Goal: Transaction & Acquisition: Book appointment/travel/reservation

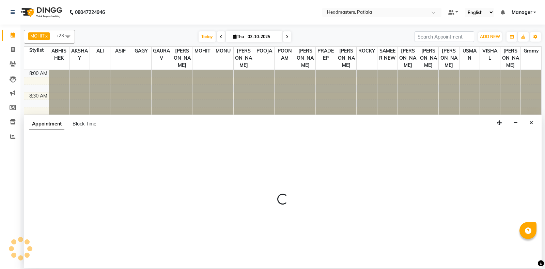
select select "51098"
select select "tentative"
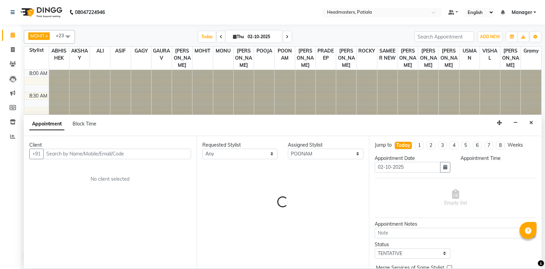
select select "555"
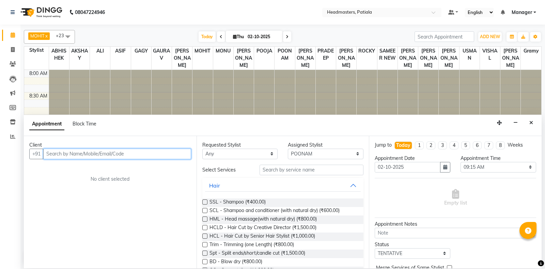
click at [83, 152] on input "text" at bounding box center [117, 154] width 148 height 11
click at [55, 154] on input "997643583" at bounding box center [103, 154] width 120 height 11
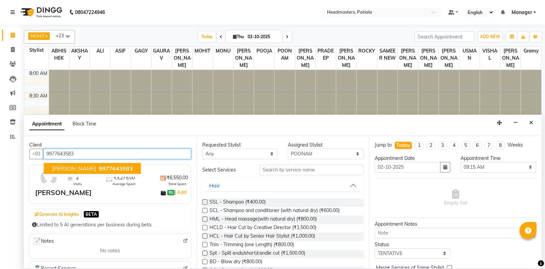
click at [99, 167] on span "9977643583" at bounding box center [116, 168] width 34 height 7
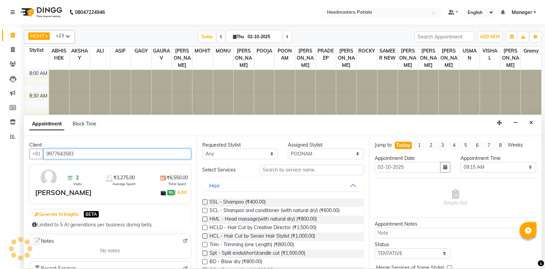
type input "9977643583"
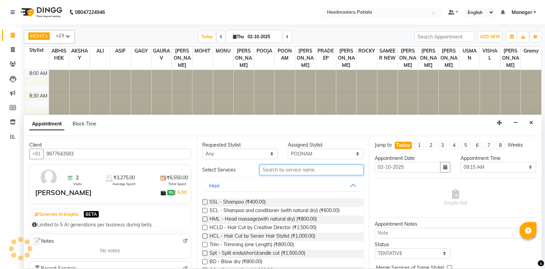
click at [327, 170] on input "text" at bounding box center [312, 170] width 104 height 11
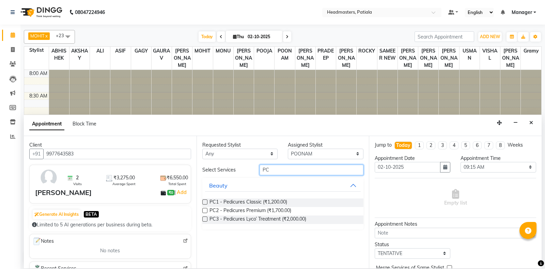
type input "PC"
click at [204, 209] on label at bounding box center [204, 210] width 5 height 5
click at [204, 209] on input "checkbox" at bounding box center [204, 211] width 4 height 4
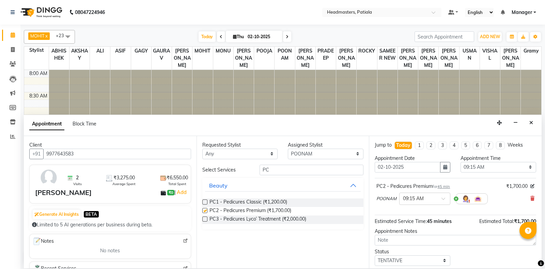
checkbox input "false"
click at [532, 196] on span at bounding box center [533, 198] width 4 height 7
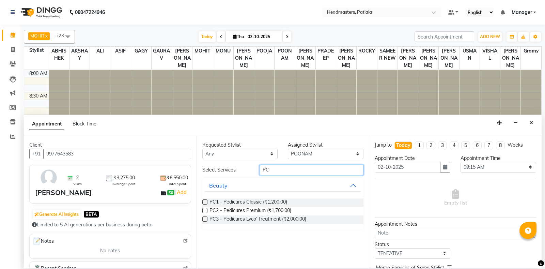
click at [279, 172] on input "PC" at bounding box center [312, 170] width 104 height 11
type input "P"
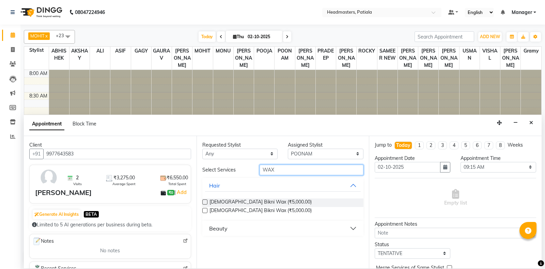
type input "WAX"
click at [246, 227] on button "Beauty" at bounding box center [283, 228] width 156 height 12
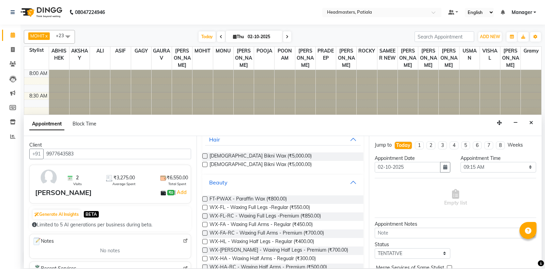
scroll to position [120, 0]
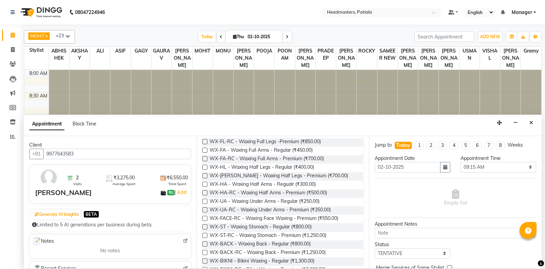
click at [204, 167] on label at bounding box center [204, 167] width 5 height 5
click at [204, 167] on input "checkbox" at bounding box center [204, 168] width 4 height 4
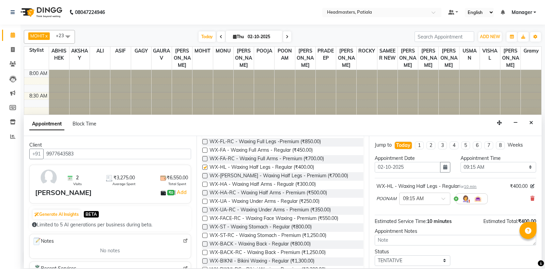
checkbox input "false"
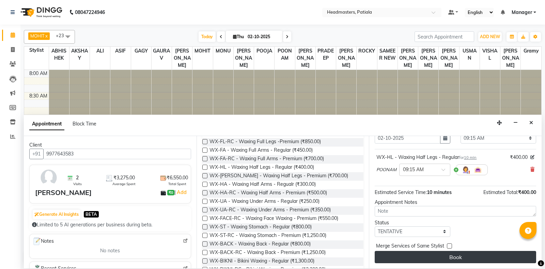
click at [448, 257] on button "Book" at bounding box center [456, 257] width 162 height 12
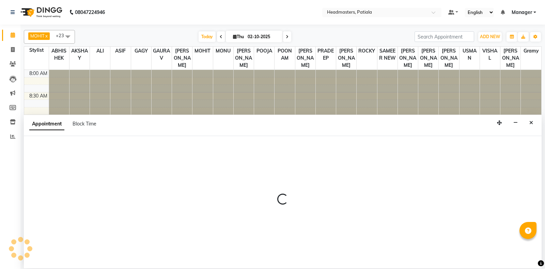
select select "51096"
select select "tentative"
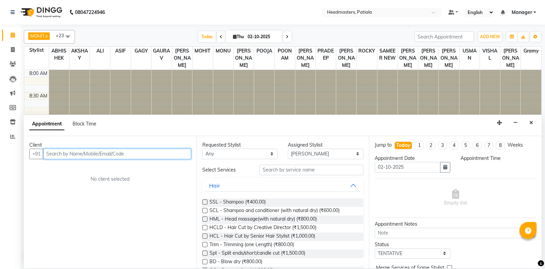
click at [73, 156] on input "text" at bounding box center [117, 154] width 148 height 11
select select "615"
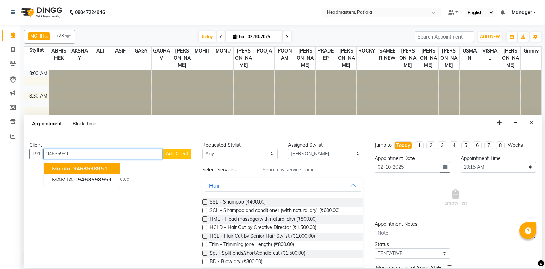
click at [102, 171] on ngb-highlight "94635989 54" at bounding box center [89, 168] width 35 height 7
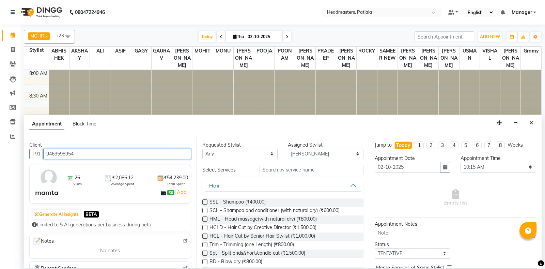
type input "9463598954"
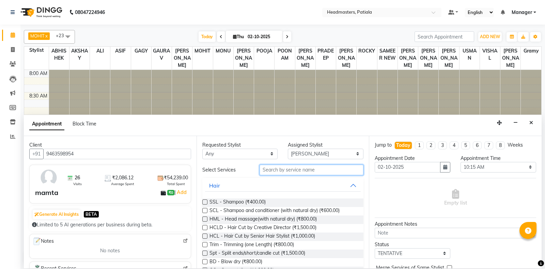
click at [298, 171] on input "text" at bounding box center [312, 170] width 104 height 11
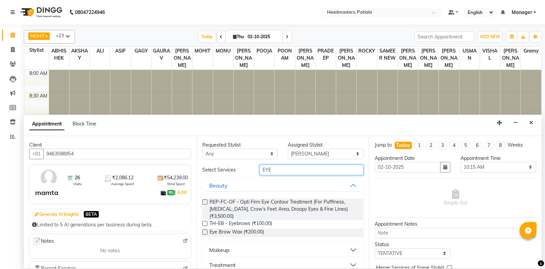
type input "EYE"
click at [205, 229] on label at bounding box center [204, 231] width 5 height 5
click at [205, 230] on input "checkbox" at bounding box center [204, 232] width 4 height 4
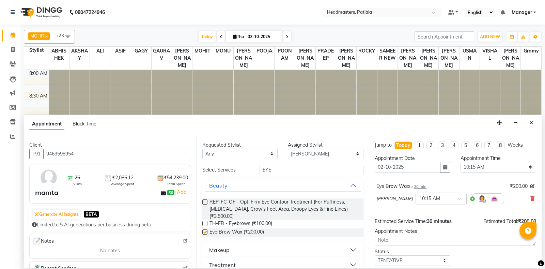
checkbox input "false"
click at [296, 163] on div "Requested Stylist Any ABHISHEK [PERSON_NAME] [PERSON_NAME] [PERSON_NAME] [PERSO…" at bounding box center [283, 202] width 173 height 132
click at [294, 166] on input "EYE" at bounding box center [312, 170] width 104 height 11
type input "E"
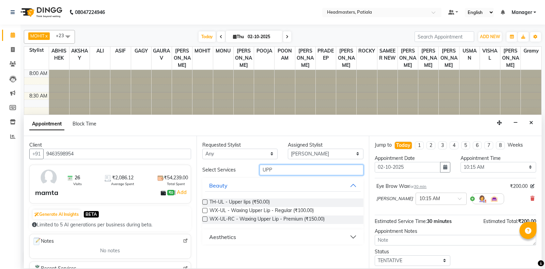
type input "UPP"
click at [204, 221] on label at bounding box center [204, 218] width 5 height 5
click at [204, 221] on input "checkbox" at bounding box center [204, 219] width 4 height 4
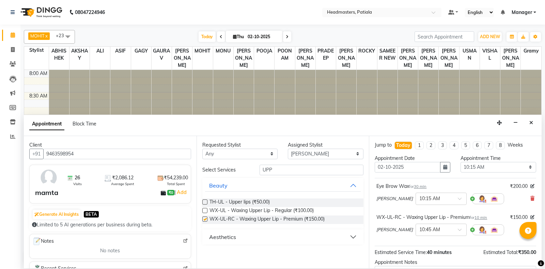
checkbox input "false"
click at [288, 171] on input "UPP" at bounding box center [312, 170] width 104 height 11
type input "U"
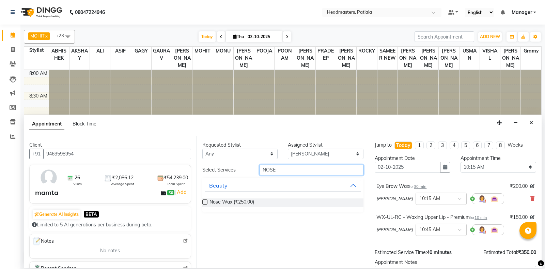
type input "NOSE"
click at [204, 202] on label at bounding box center [204, 201] width 5 height 5
click at [204, 202] on input "checkbox" at bounding box center [204, 202] width 4 height 4
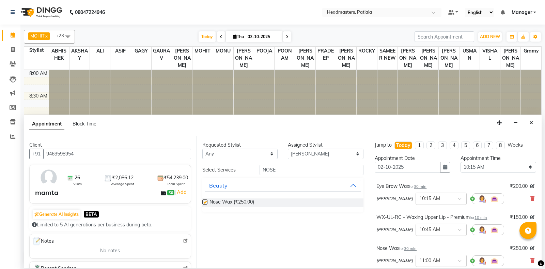
checkbox input "false"
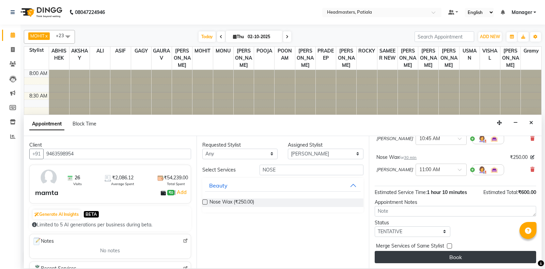
click at [485, 258] on button "Book" at bounding box center [456, 257] width 162 height 12
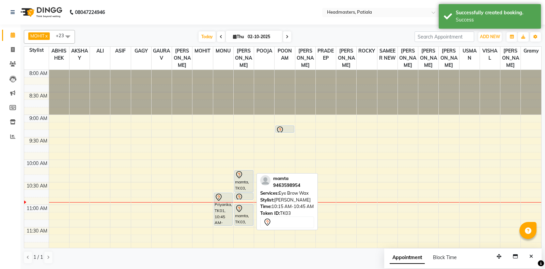
click at [245, 192] on div "mamta, TK03, 10:15 AM-10:45 AM, Eye Brow Wax" at bounding box center [244, 180] width 18 height 21
select select "7"
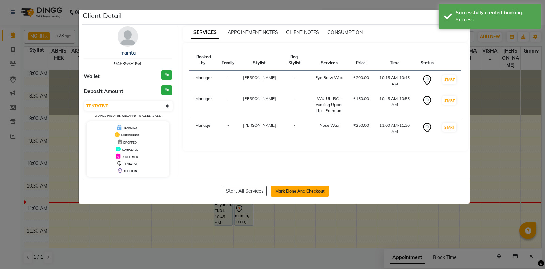
click at [292, 189] on button "Mark Done And Checkout" at bounding box center [300, 191] width 58 height 11
select select "6602"
select select "service"
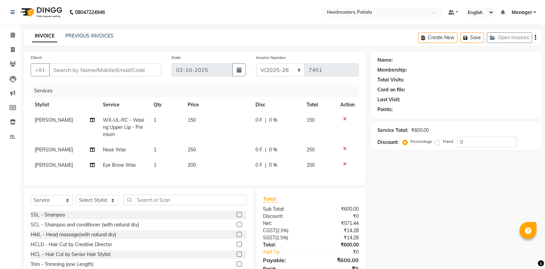
type input "9463598954"
select select "51096"
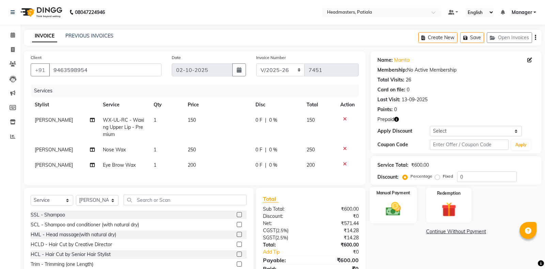
click at [388, 207] on img at bounding box center [393, 208] width 25 height 17
click at [428, 231] on span "UPI" at bounding box center [425, 232] width 11 height 8
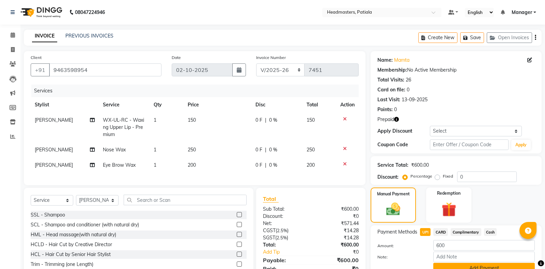
scroll to position [31, 0]
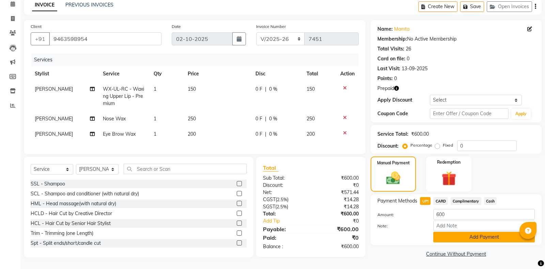
click at [491, 235] on button "Add Payment" at bounding box center [485, 237] width 102 height 11
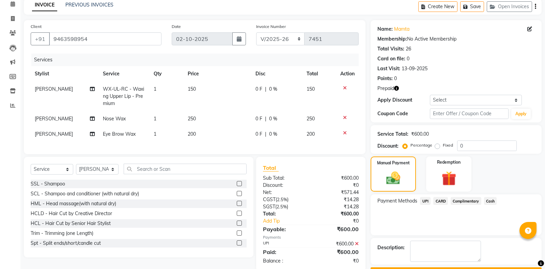
scroll to position [49, 0]
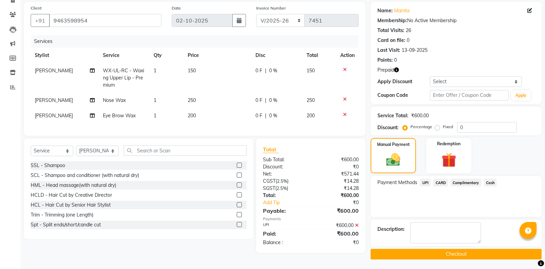
click at [440, 254] on button "Checkout" at bounding box center [456, 254] width 171 height 11
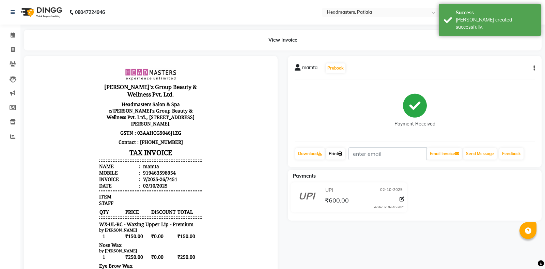
click at [334, 153] on link "Print" at bounding box center [335, 154] width 19 height 12
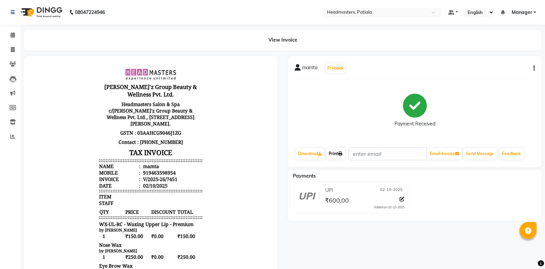
click at [335, 156] on link "Print" at bounding box center [335, 154] width 19 height 12
click at [14, 36] on icon at bounding box center [13, 34] width 4 height 5
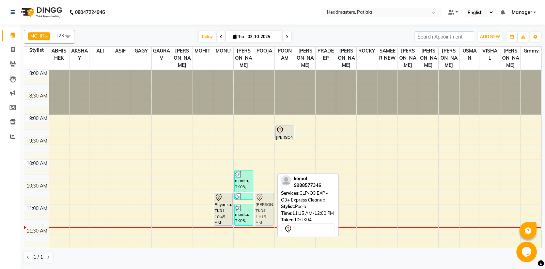
drag, startPoint x: 266, startPoint y: 235, endPoint x: 260, endPoint y: 212, distance: 24.1
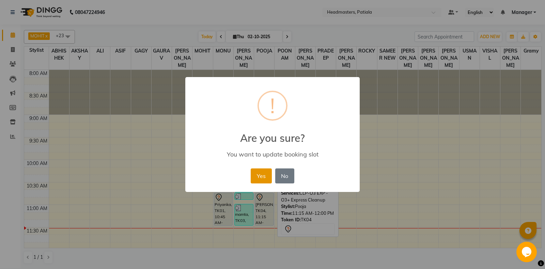
click at [263, 176] on button "Yes" at bounding box center [261, 175] width 21 height 15
